Goal: Task Accomplishment & Management: Manage account settings

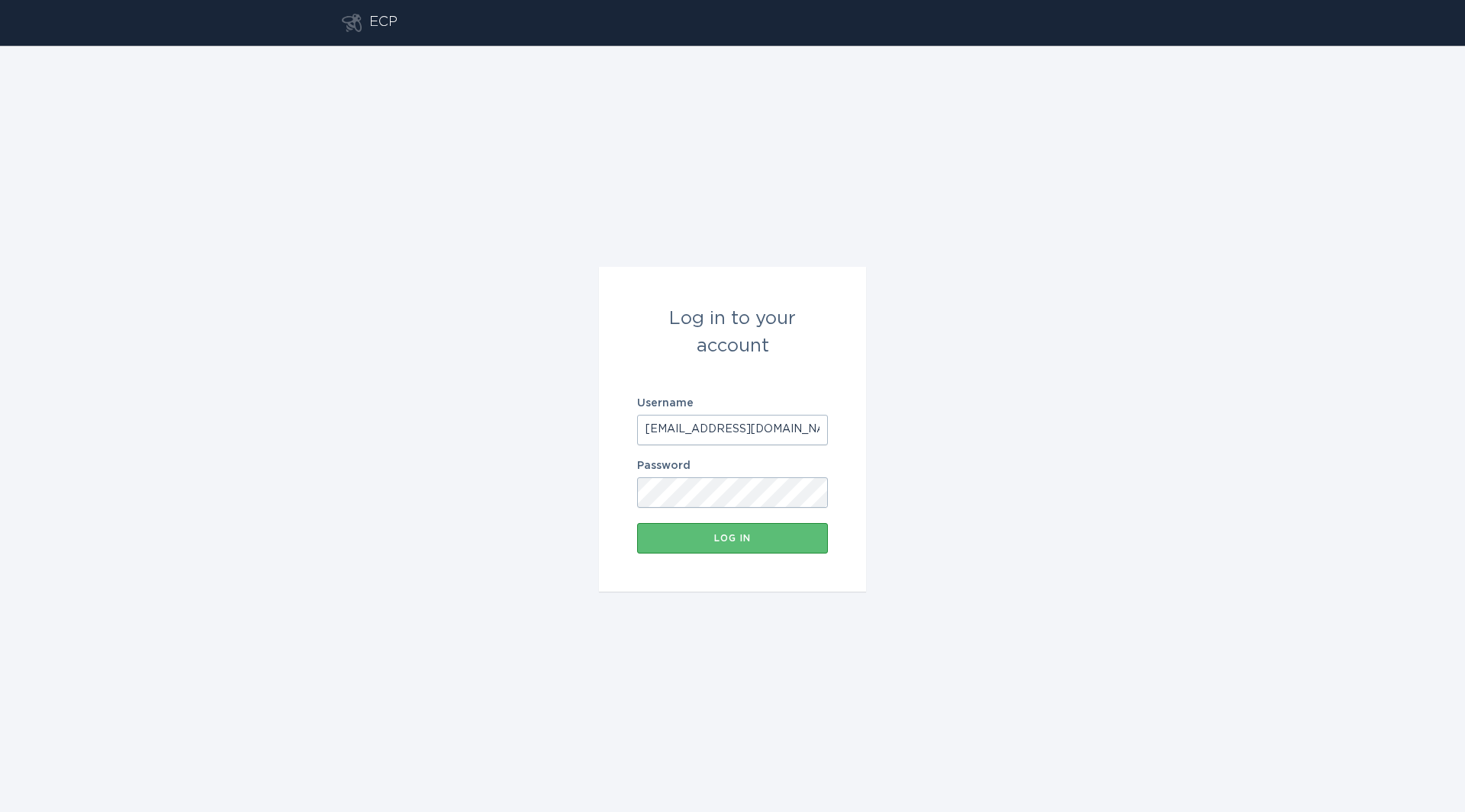
click at [751, 424] on input "[EMAIL_ADDRESS][DOMAIN_NAME]" at bounding box center [732, 430] width 191 height 31
type input "[EMAIL_ADDRESS][DOMAIN_NAME]"
click at [718, 538] on div "Log in" at bounding box center [732, 539] width 175 height 9
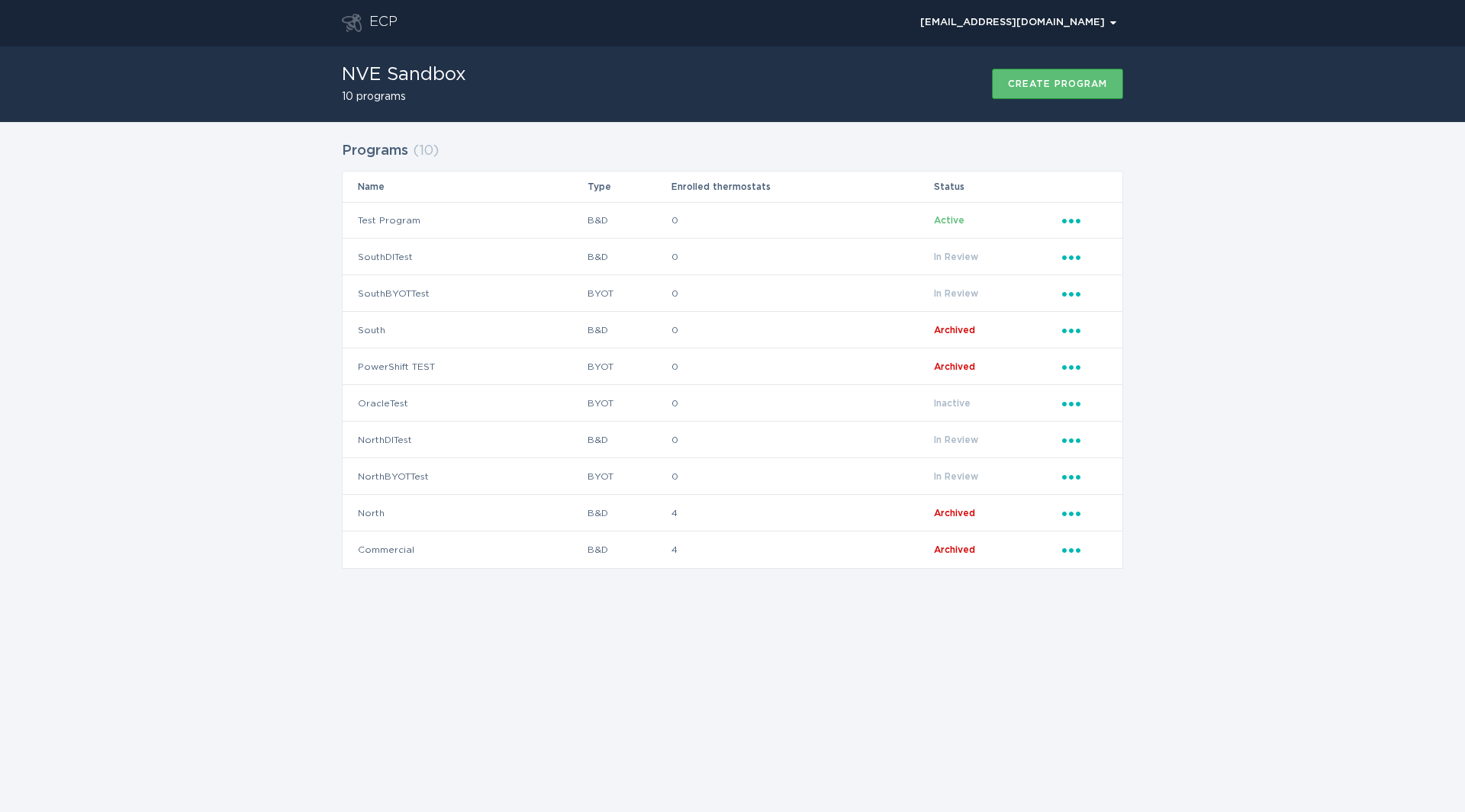
click at [1232, 363] on div "Programs ( 10 ) Name Type Enrolled thermostats Status Test Program B&D 0 Active…" at bounding box center [732, 364] width 1465 height 485
click at [1185, 678] on div "ECP [EMAIL_ADDRESS][DOMAIN_NAME] Chevron NVE Sandbox 10 programs Create program…" at bounding box center [732, 406] width 1465 height 812
click at [1065, 668] on div "ECP [EMAIL_ADDRESS][DOMAIN_NAME] Chevron NVE Sandbox 10 programs Create program…" at bounding box center [732, 406] width 1465 height 812
click at [1064, 668] on div "ECP [EMAIL_ADDRESS][DOMAIN_NAME] Chevron NVE Sandbox 10 programs Create program…" at bounding box center [732, 406] width 1465 height 812
click at [517, 683] on div "ECP [EMAIL_ADDRESS][DOMAIN_NAME] Chevron NVE Sandbox 10 programs Create program…" at bounding box center [732, 406] width 1465 height 812
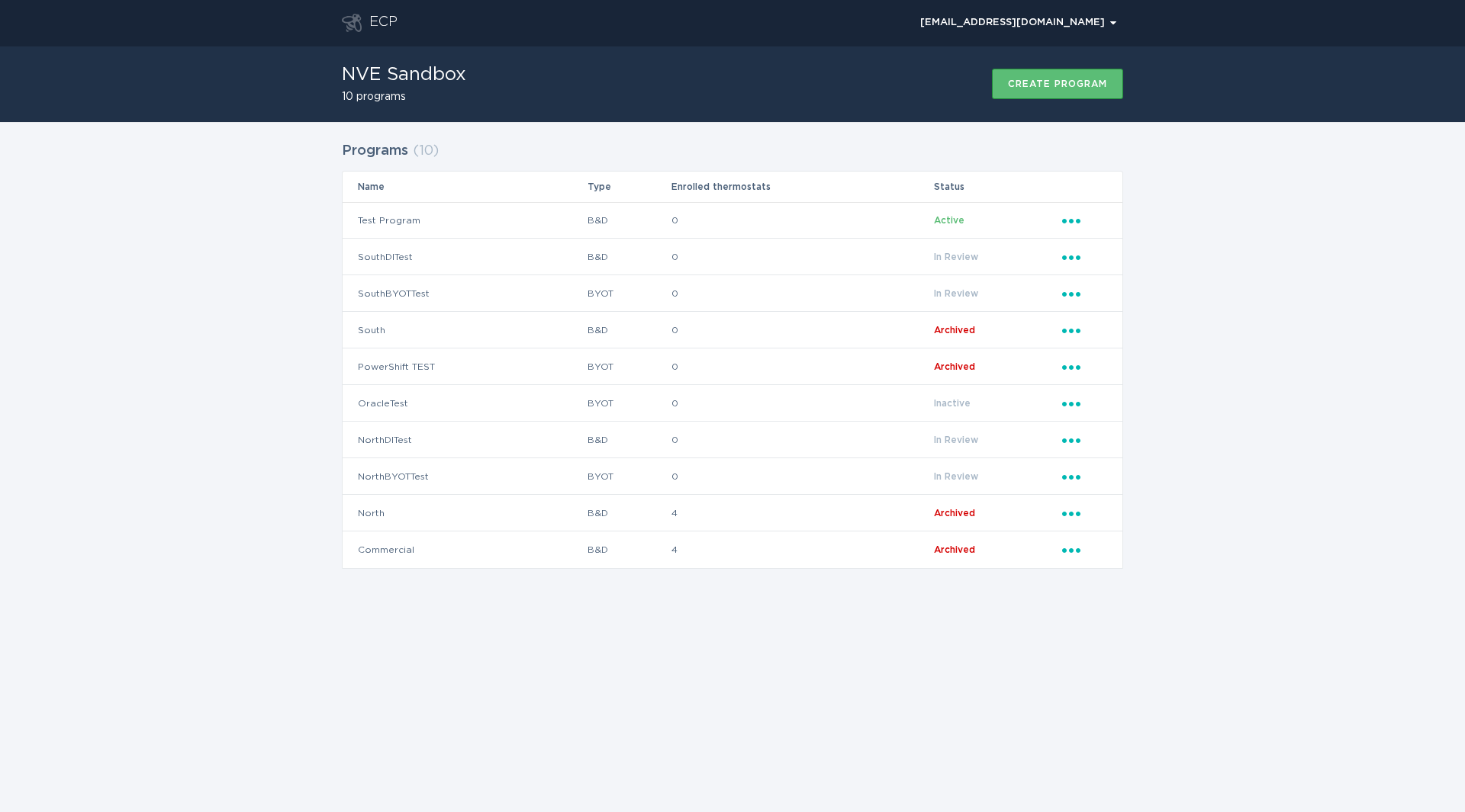
click at [1218, 657] on div "ECP [EMAIL_ADDRESS][DOMAIN_NAME] Chevron NVE Sandbox 10 programs Create program…" at bounding box center [732, 406] width 1465 height 812
click at [1066, 252] on icon "Ellipsis" at bounding box center [1073, 255] width 21 height 13
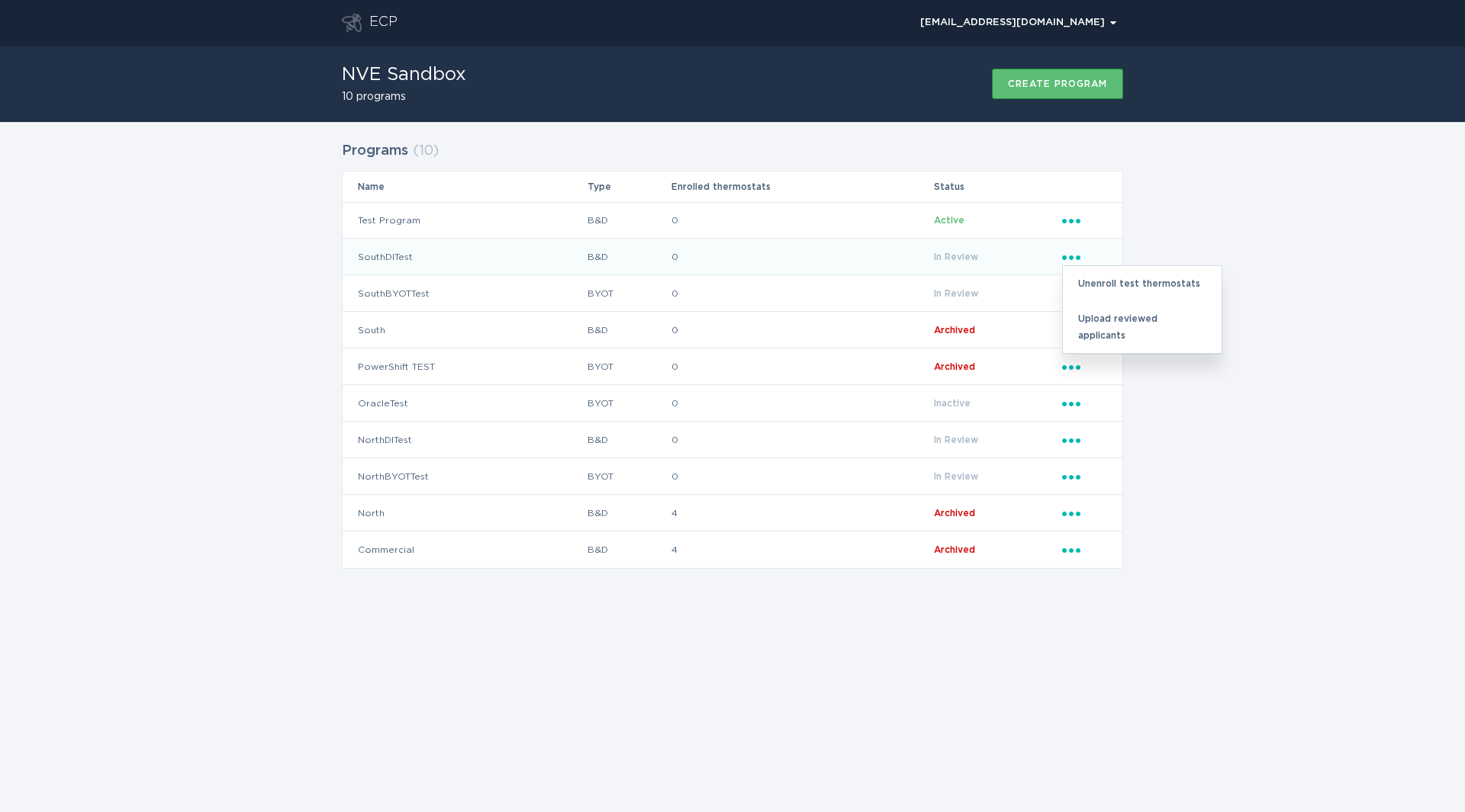
click at [1275, 239] on div "Programs ( 10 ) Name Type Enrolled thermostats Status Test Program B&D 0 Active…" at bounding box center [732, 364] width 1465 height 485
